Goal: Information Seeking & Learning: Find specific fact

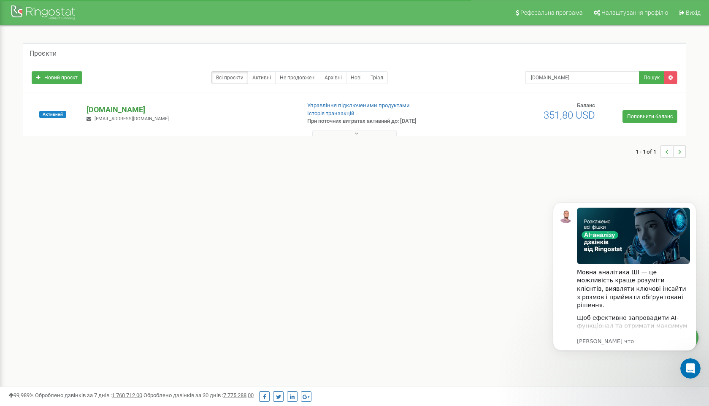
click at [97, 108] on p "[DOMAIN_NAME]" at bounding box center [189, 109] width 207 height 11
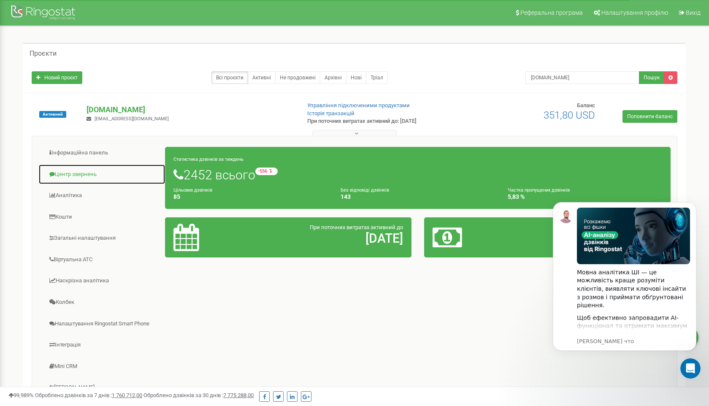
click at [74, 177] on link "Центр звернень" at bounding box center [101, 174] width 127 height 21
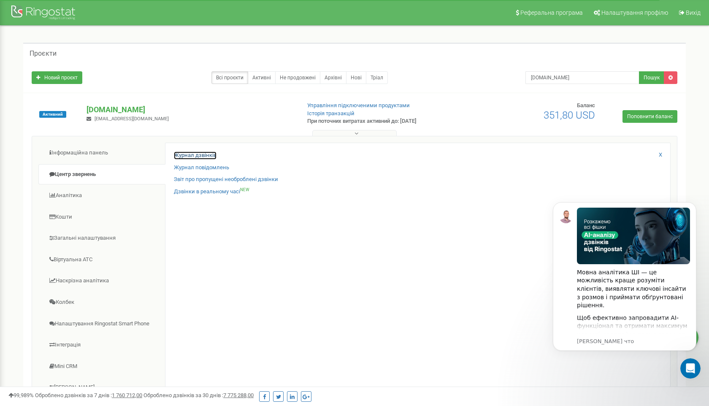
click at [193, 154] on link "Журнал дзвінків" at bounding box center [195, 155] width 43 height 8
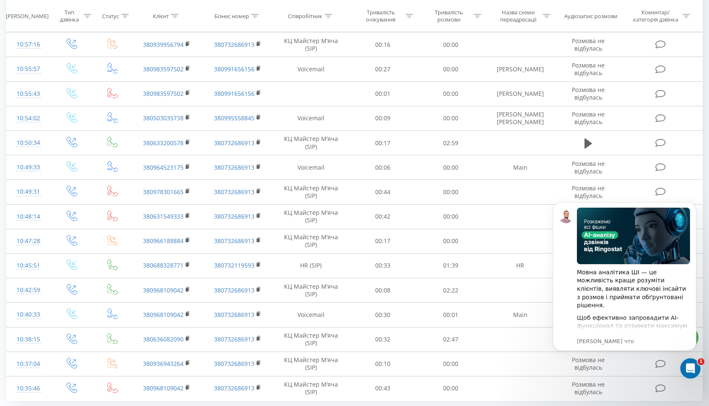
scroll to position [366, 0]
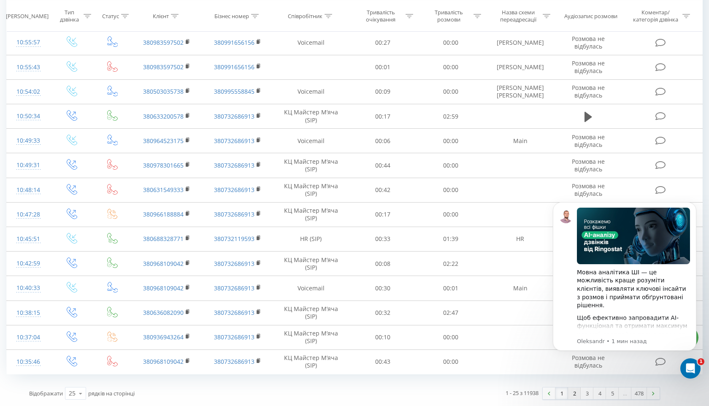
click at [574, 394] on link "2" at bounding box center [574, 393] width 13 height 12
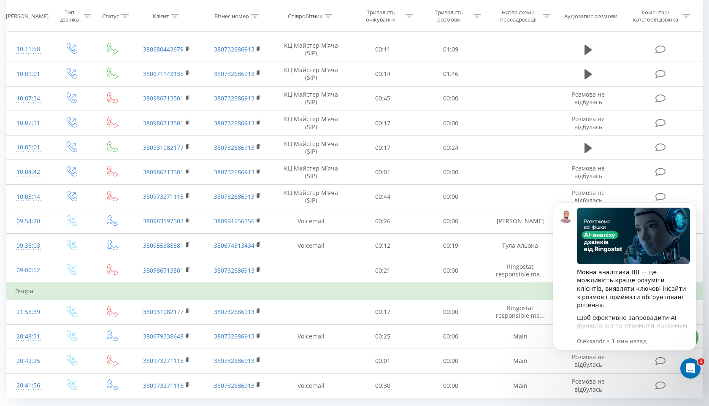
scroll to position [383, 0]
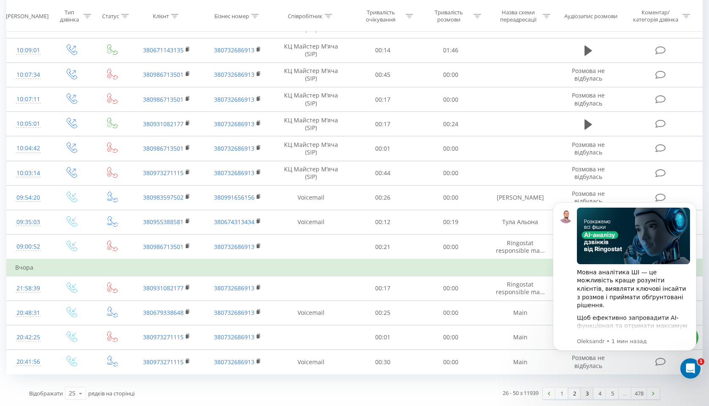
click at [588, 396] on link "3" at bounding box center [586, 393] width 13 height 12
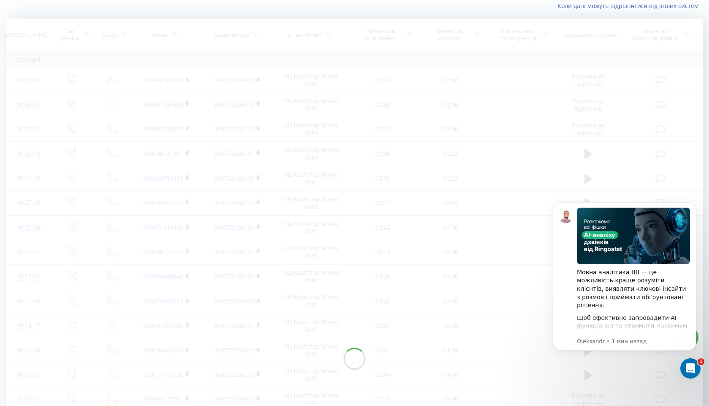
scroll to position [56, 0]
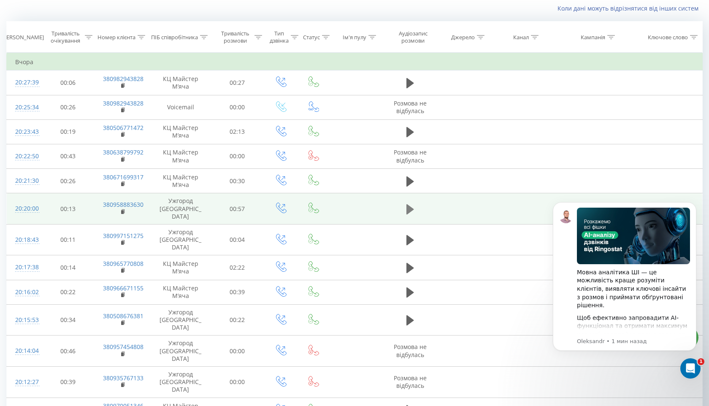
click at [415, 203] on button at bounding box center [410, 209] width 13 height 13
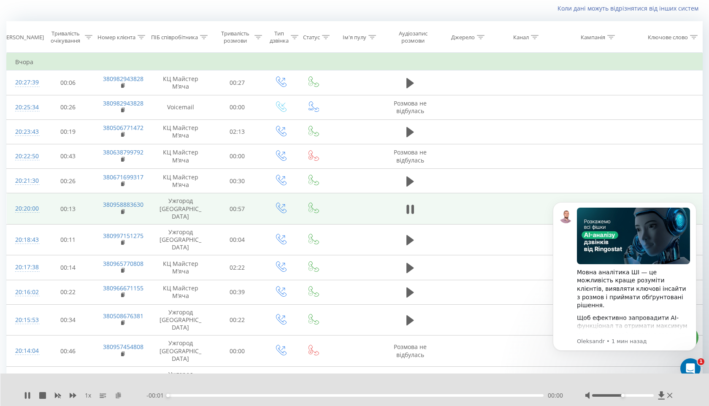
click at [121, 396] on icon at bounding box center [118, 395] width 7 height 6
click at [122, 210] on rect at bounding box center [122, 212] width 3 height 4
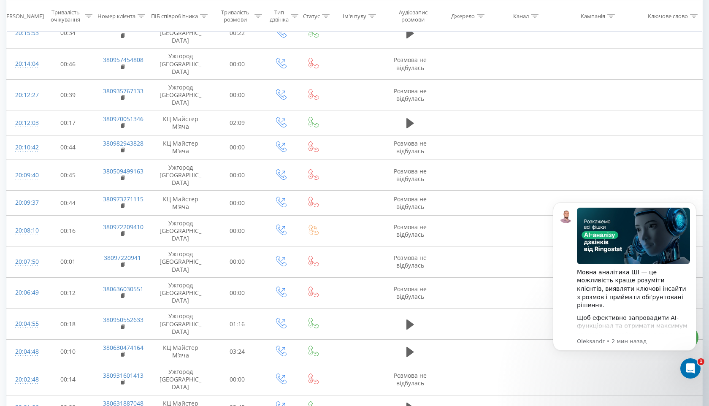
scroll to position [344, 0]
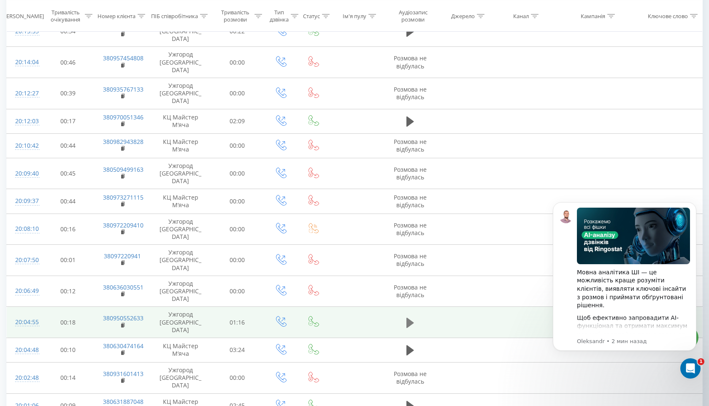
click at [410, 317] on icon at bounding box center [410, 322] width 8 height 10
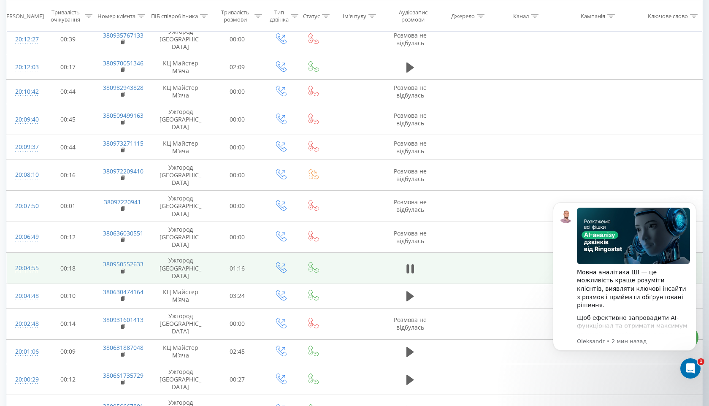
click at [124, 268] on icon at bounding box center [123, 270] width 3 height 4
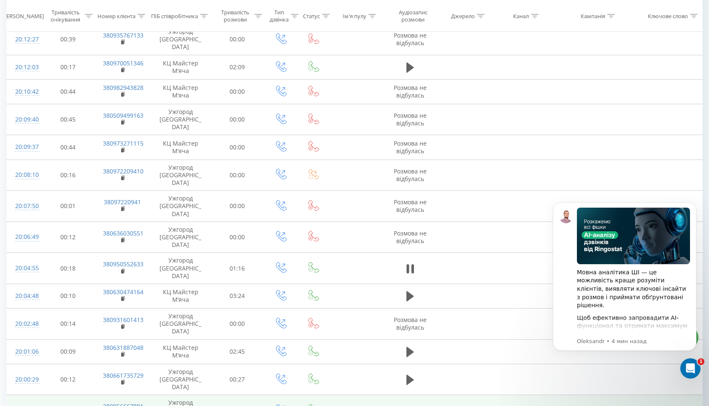
click at [408, 405] on icon at bounding box center [410, 410] width 8 height 10
click at [123, 405] on rect at bounding box center [122, 414] width 3 height 4
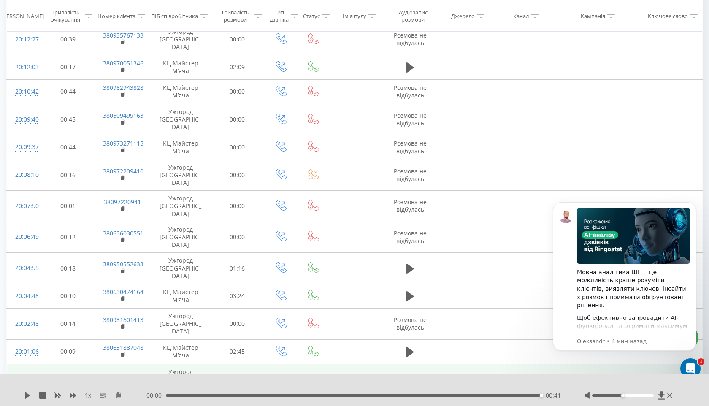
scroll to position [0, 0]
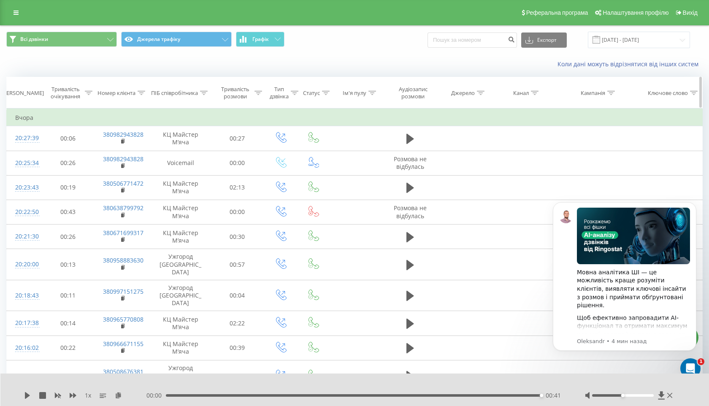
click at [203, 91] on icon at bounding box center [204, 93] width 8 height 4
click at [178, 153] on input "text" at bounding box center [180, 153] width 74 height 15
click at [193, 172] on span "OK" at bounding box center [198, 169] width 24 height 13
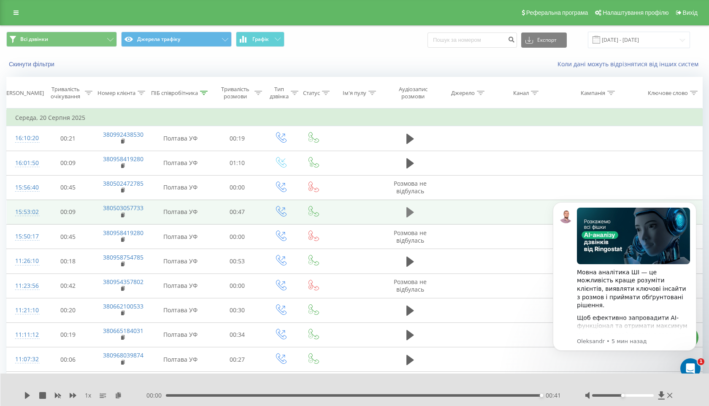
click at [412, 208] on icon at bounding box center [410, 212] width 8 height 12
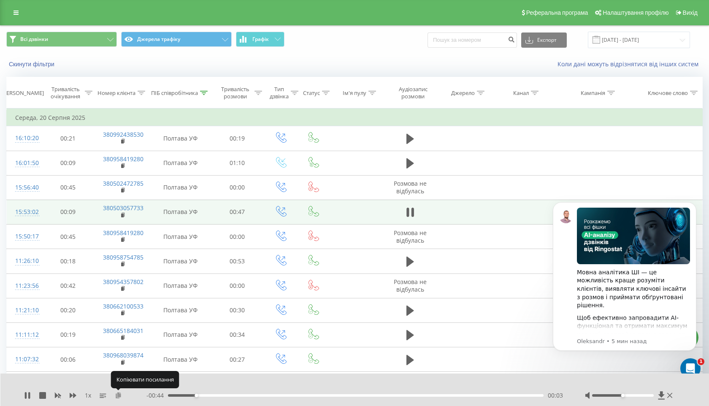
click at [120, 392] on icon at bounding box center [118, 395] width 7 height 6
click at [121, 216] on rect at bounding box center [122, 215] width 3 height 4
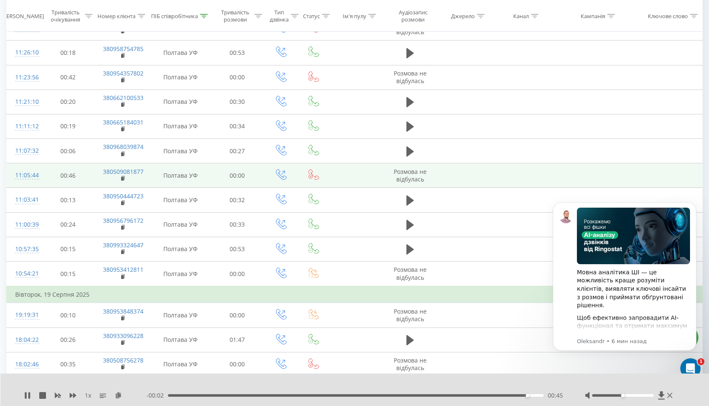
scroll to position [222, 0]
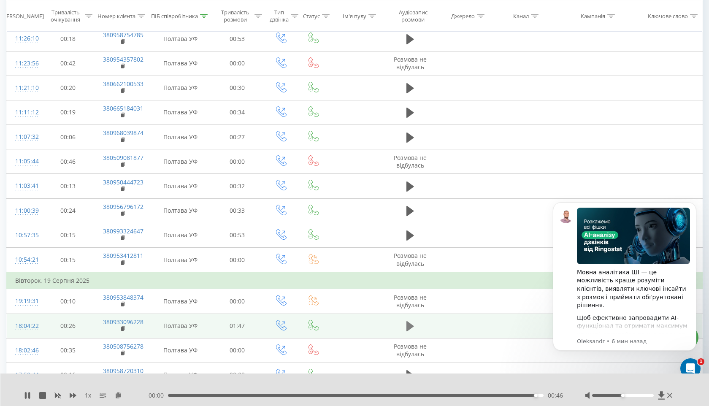
click at [406, 328] on button at bounding box center [410, 326] width 13 height 13
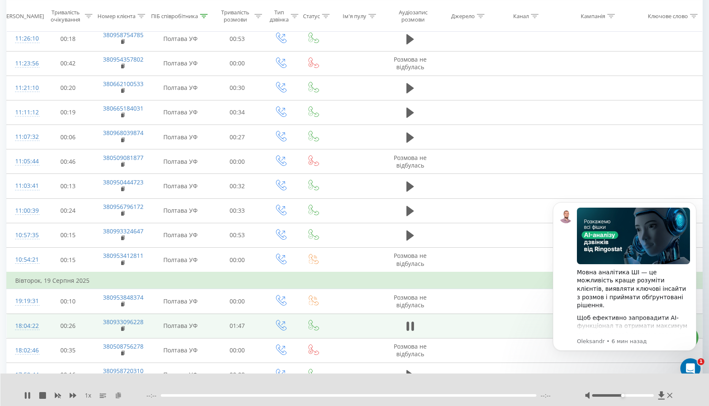
click at [116, 396] on icon at bounding box center [118, 395] width 7 height 6
click at [123, 330] on rect at bounding box center [122, 329] width 3 height 4
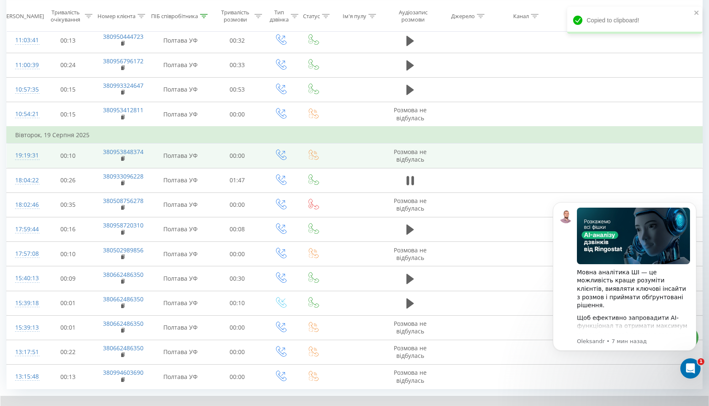
scroll to position [415, 0]
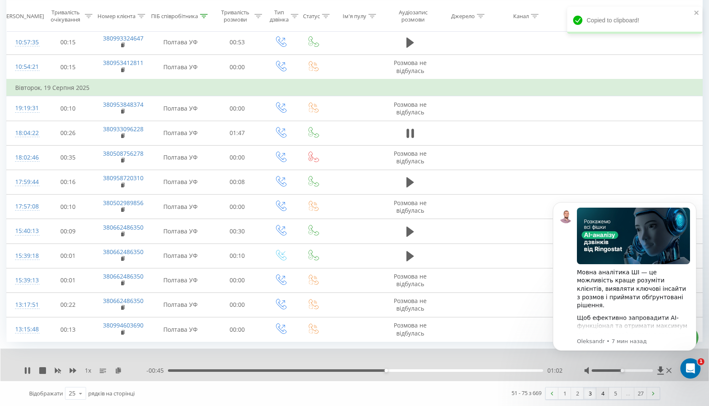
click at [600, 394] on link "4" at bounding box center [602, 393] width 13 height 12
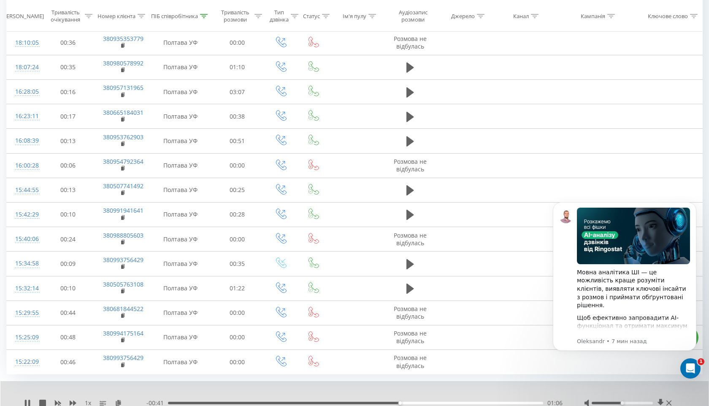
scroll to position [415, 0]
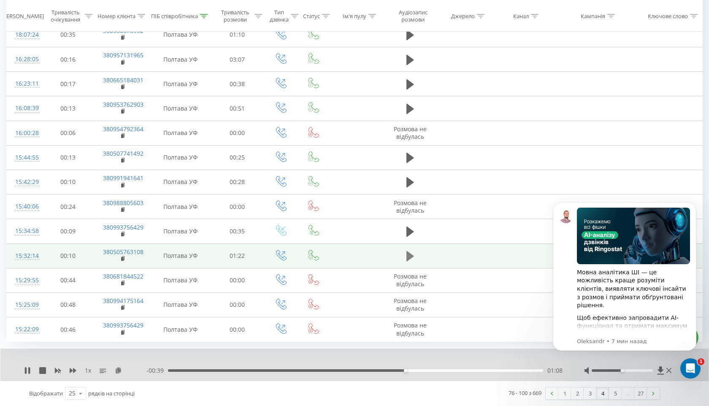
click at [411, 254] on icon at bounding box center [410, 256] width 8 height 12
click at [121, 369] on icon at bounding box center [118, 370] width 7 height 6
click at [123, 258] on rect at bounding box center [122, 259] width 3 height 4
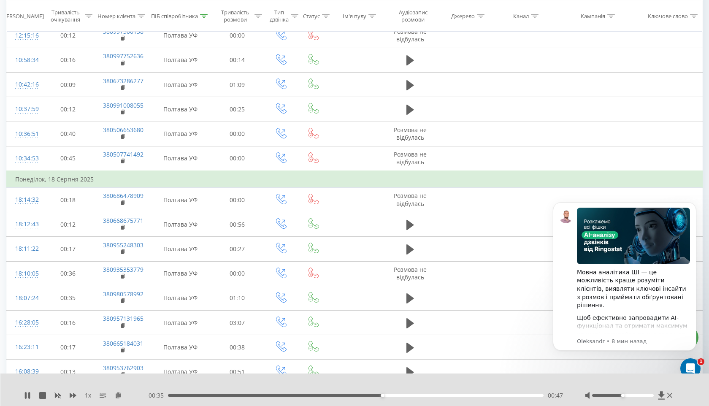
scroll to position [0, 0]
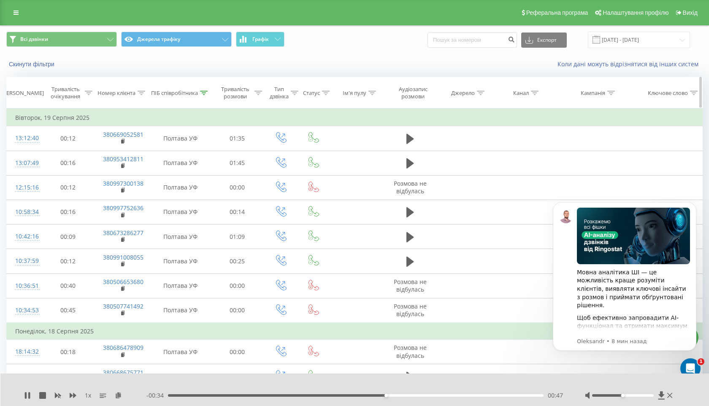
click at [324, 92] on icon at bounding box center [326, 93] width 8 height 4
click at [202, 93] on icon at bounding box center [204, 93] width 8 height 4
click at [172, 153] on input "полтава" at bounding box center [180, 153] width 74 height 15
type input "п"
type input "терем"
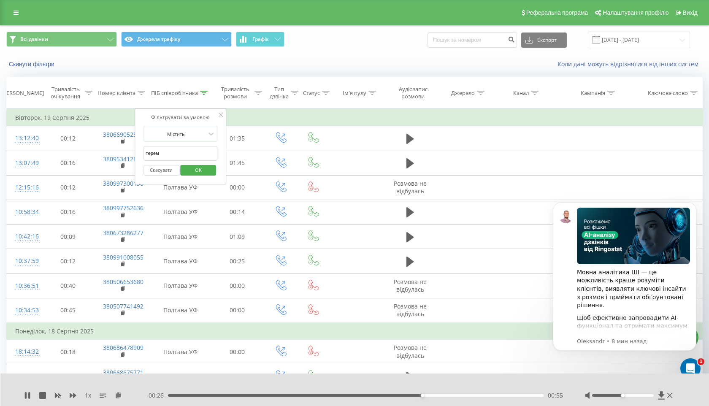
click at [193, 170] on span "OK" at bounding box center [198, 169] width 24 height 13
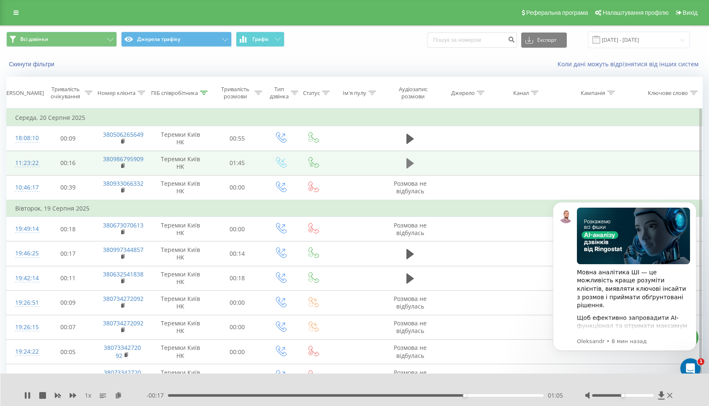
click at [413, 164] on icon at bounding box center [410, 163] width 8 height 12
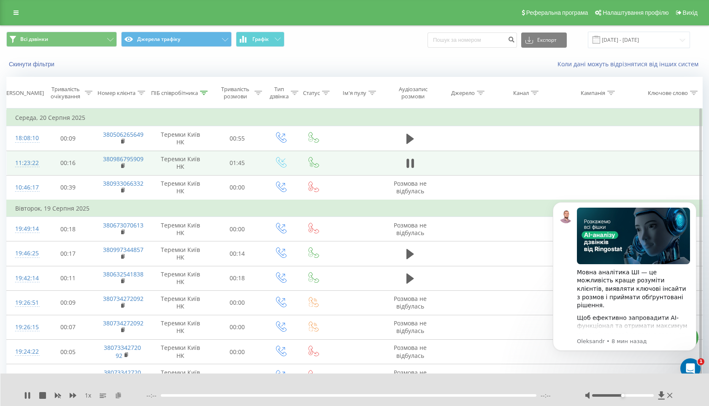
click at [118, 394] on icon at bounding box center [118, 395] width 7 height 6
click at [124, 166] on rect at bounding box center [122, 166] width 3 height 4
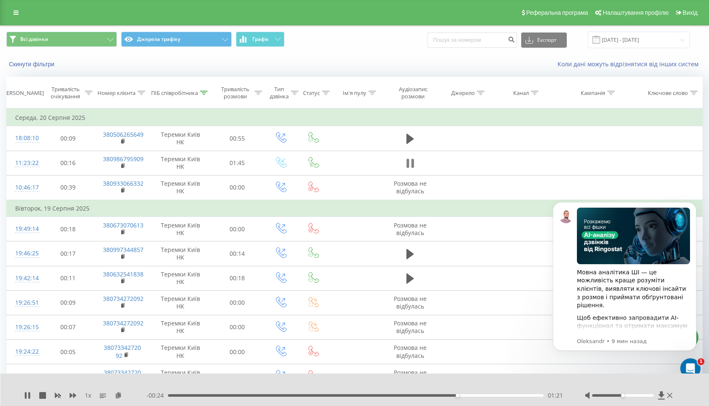
click at [410, 163] on icon at bounding box center [410, 163] width 8 height 12
